Goal: Task Accomplishment & Management: Use online tool/utility

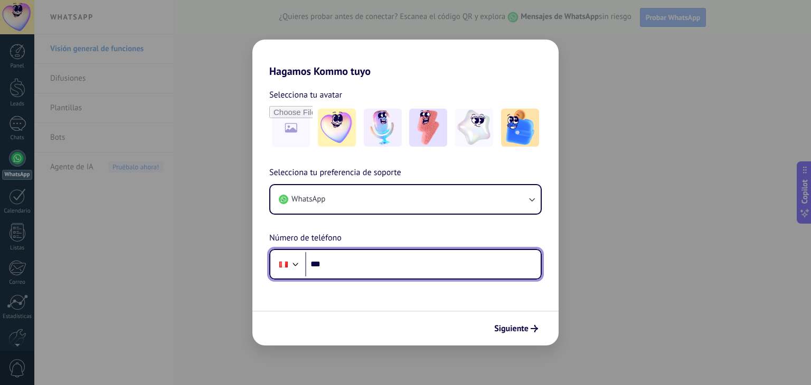
click at [341, 264] on input "***" at bounding box center [422, 264] width 235 height 24
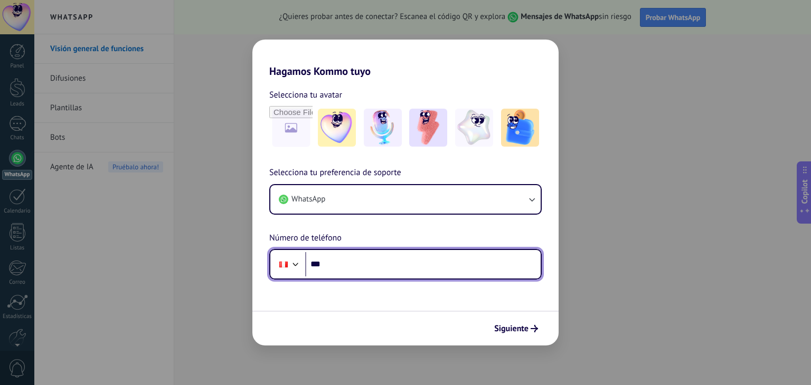
click at [341, 264] on input "***" at bounding box center [422, 264] width 235 height 24
type input "**********"
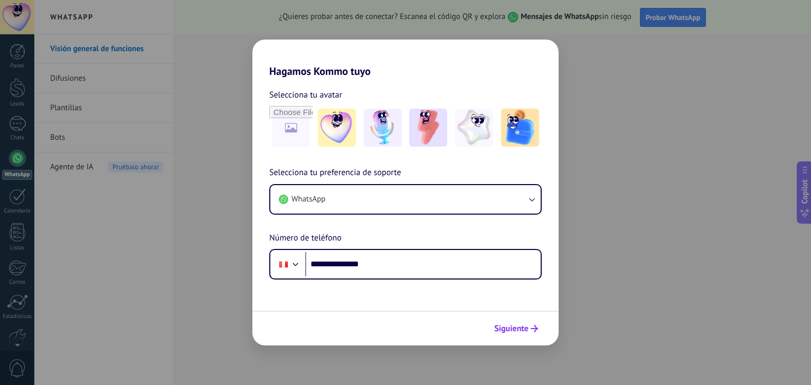
click at [517, 330] on span "Siguiente" at bounding box center [511, 328] width 34 height 7
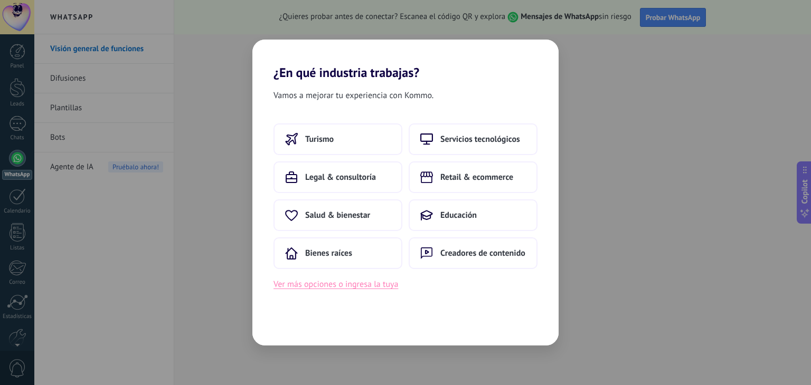
click at [372, 287] on button "Ver más opciones o ingresa la tuya" at bounding box center [335, 285] width 125 height 14
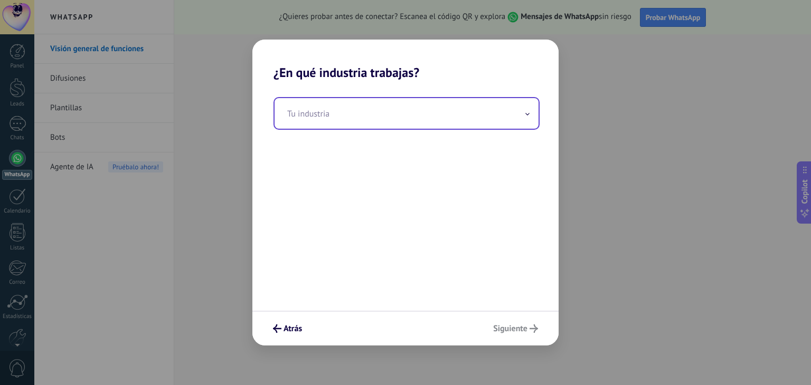
click at [390, 115] on input "text" at bounding box center [407, 113] width 264 height 31
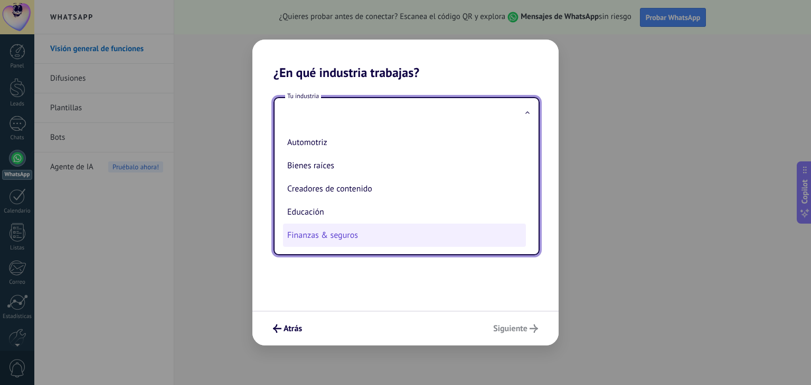
click at [345, 236] on li "Finanzas & seguros" at bounding box center [404, 235] width 243 height 23
type input "**********"
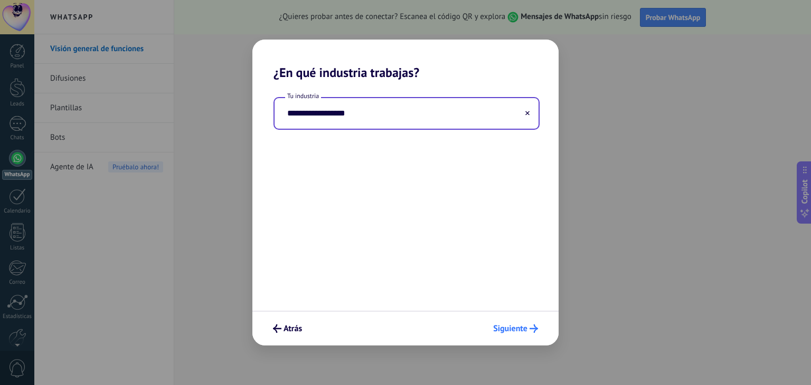
click at [522, 320] on button "Siguiente" at bounding box center [515, 329] width 54 height 18
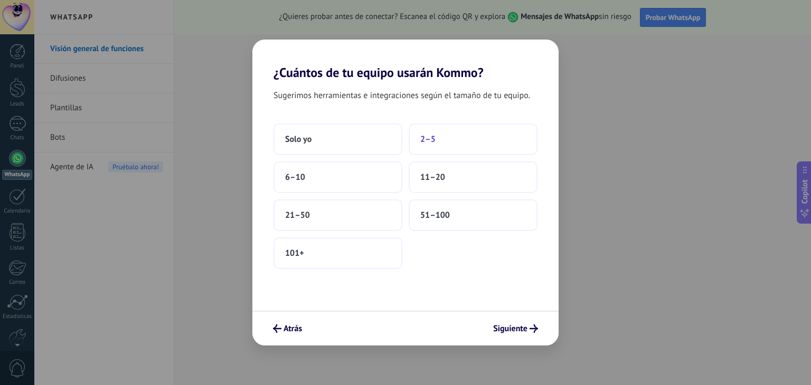
click at [445, 140] on button "2–5" at bounding box center [473, 140] width 129 height 32
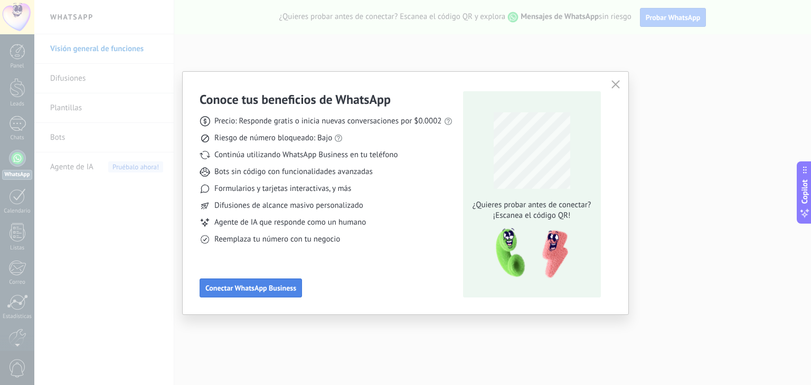
click at [283, 288] on span "Conectar WhatsApp Business" at bounding box center [250, 288] width 91 height 7
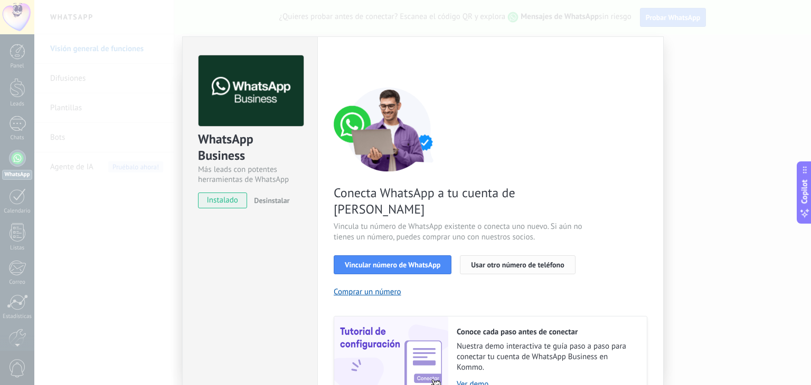
click at [514, 261] on span "Usar otro número de teléfono" at bounding box center [517, 264] width 93 height 7
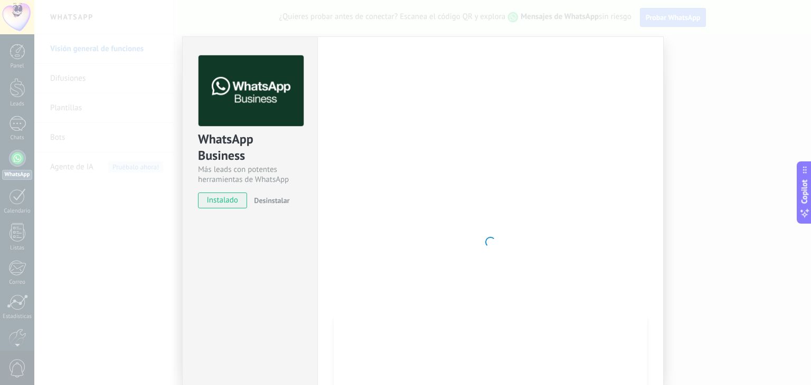
click at [224, 201] on span "instalado" at bounding box center [223, 201] width 48 height 16
click at [215, 193] on span "instalado" at bounding box center [223, 201] width 48 height 16
click at [254, 87] on img at bounding box center [251, 90] width 105 height 71
click at [252, 78] on img at bounding box center [251, 90] width 105 height 71
click at [214, 203] on span "instalado" at bounding box center [223, 201] width 48 height 16
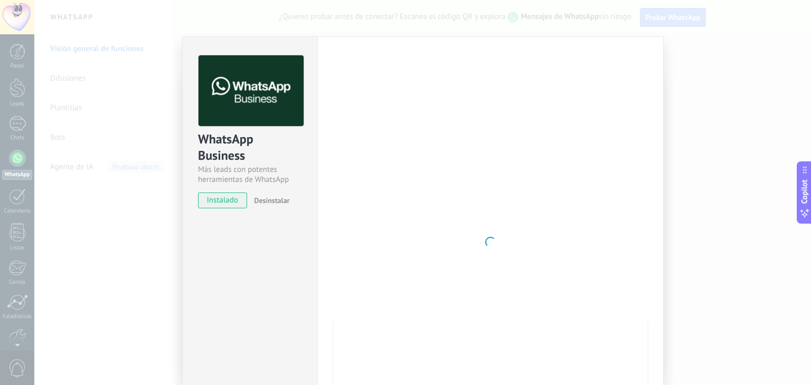
click at [700, 27] on div "WhatsApp Business Más leads con potentes herramientas de WhatsApp instalado Des…" at bounding box center [422, 192] width 777 height 385
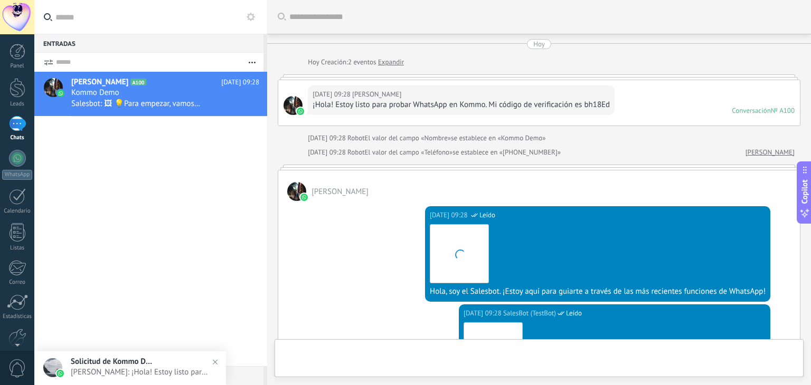
scroll to position [313, 0]
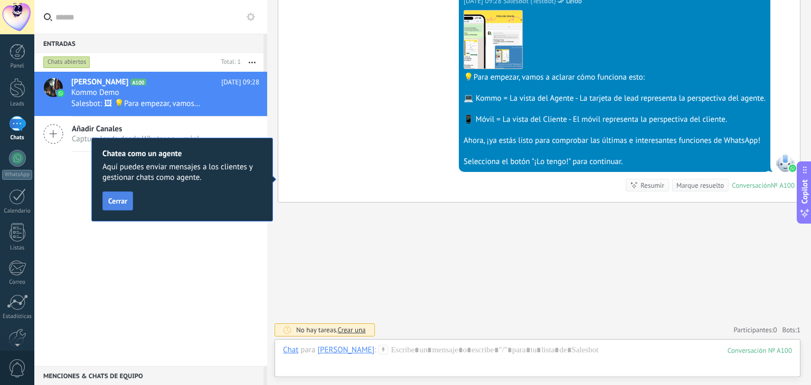
click at [122, 202] on span "Cerrar" at bounding box center [117, 200] width 19 height 7
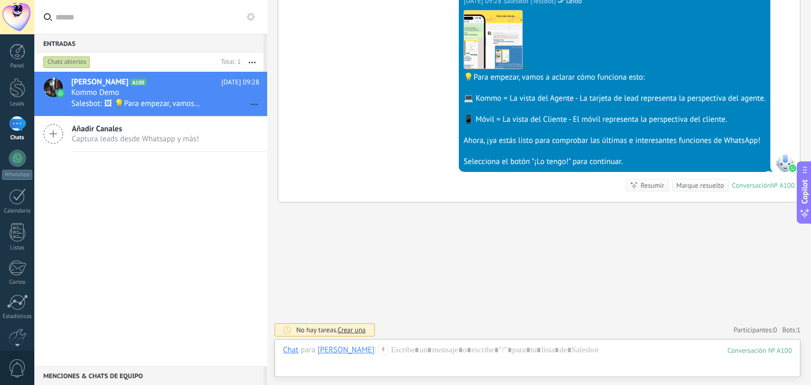
click at [653, 242] on div "Buscar Carga más [DATE] [DATE] Creación: 2 eventos Expandir [DATE] 09:28 [PERSO…" at bounding box center [539, 37] width 544 height 700
click at [405, 110] on div "[DATE] 09:28 SalesBot (TestBot) Leído Descargar 💡Para empezar, vamos a aclarar …" at bounding box center [539, 97] width 522 height 210
click at [486, 36] on img at bounding box center [493, 40] width 58 height 58
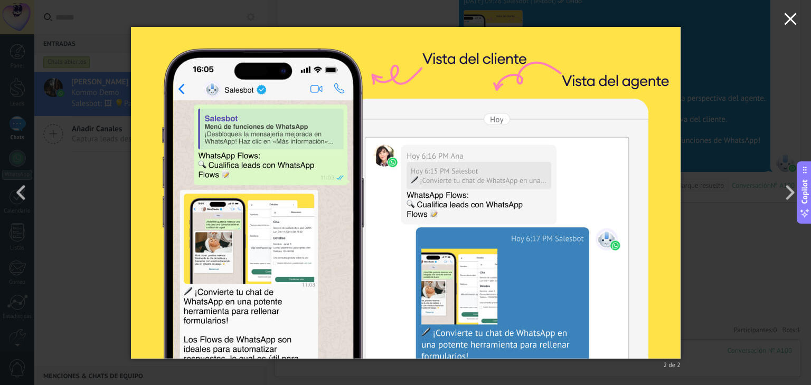
click at [791, 23] on icon "button" at bounding box center [790, 19] width 13 height 13
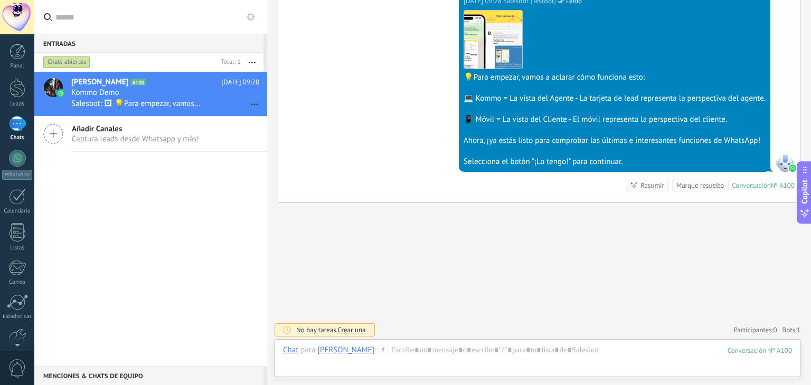
click at [782, 166] on div at bounding box center [785, 162] width 19 height 19
click at [19, 56] on div at bounding box center [18, 52] width 16 height 16
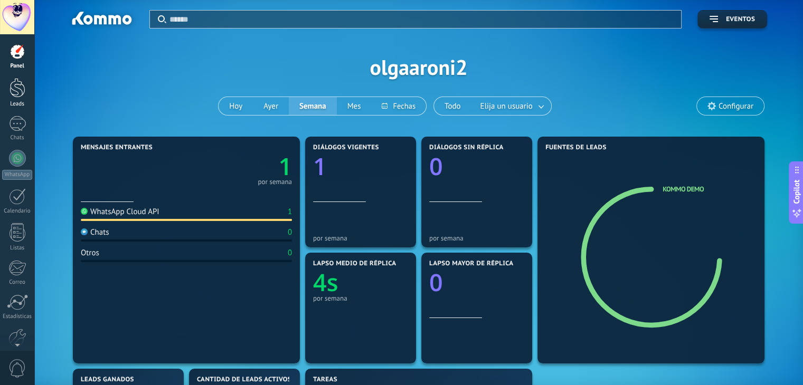
click at [19, 95] on div at bounding box center [18, 88] width 16 height 20
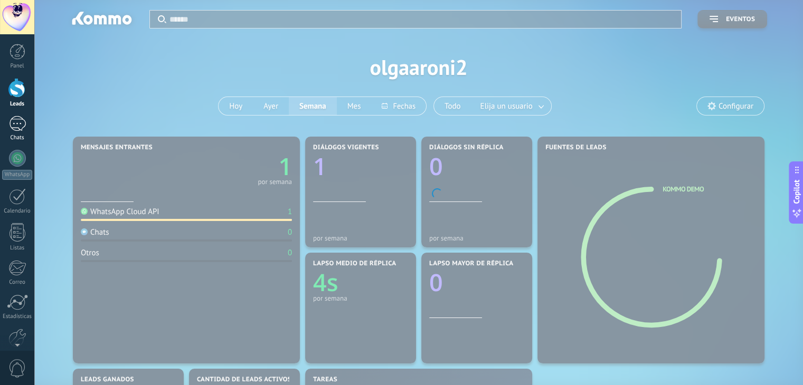
click at [17, 127] on div "1" at bounding box center [17, 123] width 17 height 15
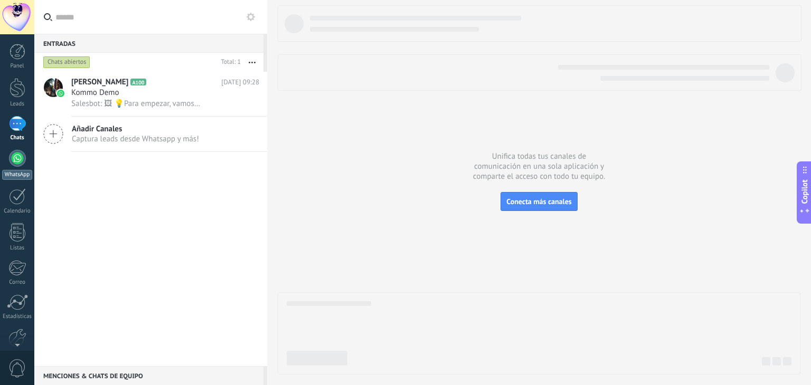
click at [16, 157] on div at bounding box center [17, 158] width 17 height 17
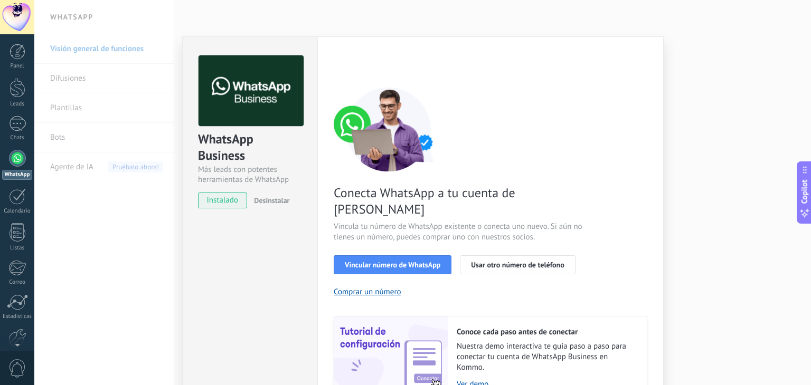
click at [281, 251] on div "WhatsApp Business Más leads con potentes herramientas de WhatsApp instalado Des…" at bounding box center [249, 242] width 135 height 412
click at [431, 353] on img at bounding box center [391, 358] width 114 height 83
click at [539, 261] on span "Usar otro número de teléfono" at bounding box center [517, 264] width 93 height 7
click at [400, 256] on button "Vincular número de WhatsApp" at bounding box center [393, 265] width 118 height 19
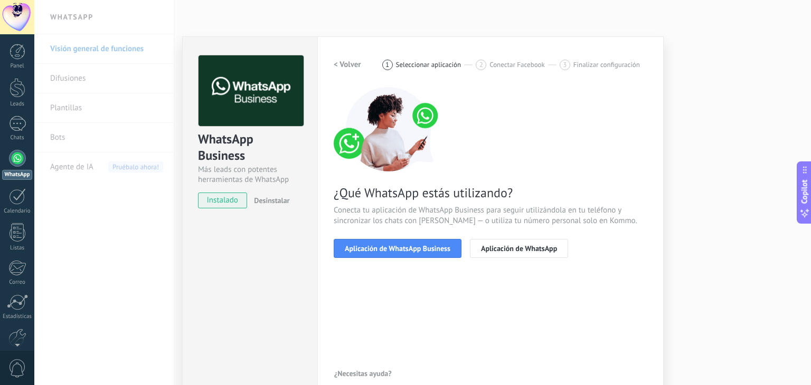
click at [302, 260] on div "WhatsApp Business Más leads con potentes herramientas de WhatsApp instalado Des…" at bounding box center [249, 218] width 135 height 364
click at [398, 245] on span "Aplicación de WhatsApp Business" at bounding box center [398, 248] width 106 height 7
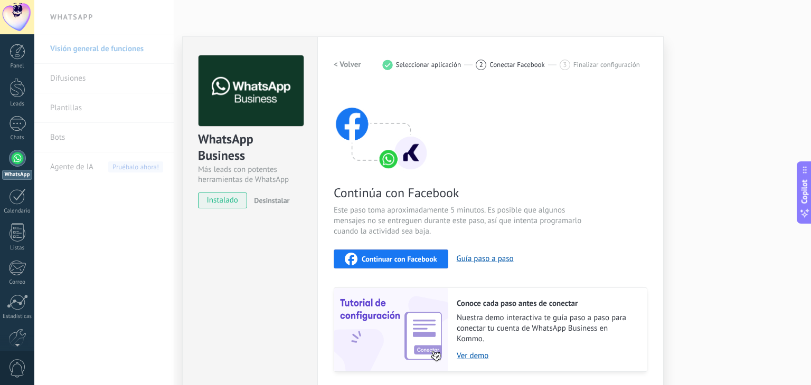
click at [408, 256] on span "Continuar con Facebook" at bounding box center [399, 259] width 75 height 7
